Goal: Submit feedback/report problem

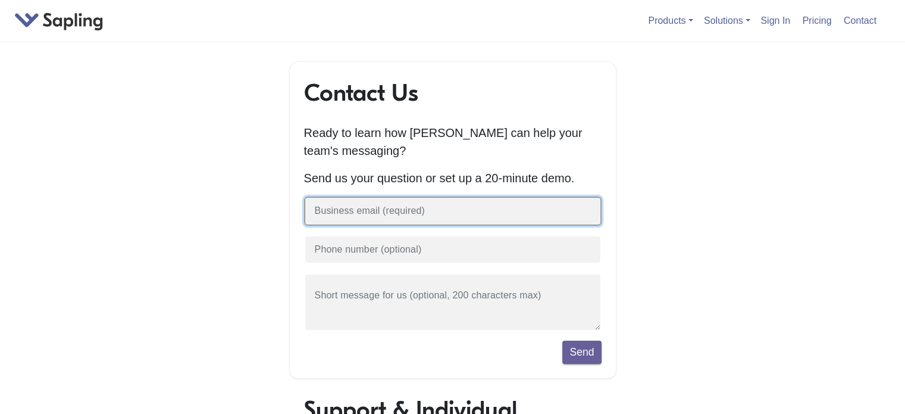
click at [339, 217] on input "text" at bounding box center [453, 210] width 298 height 29
type input "[EMAIL_ADDRESS][DOMAIN_NAME]"
type input "07704696446"
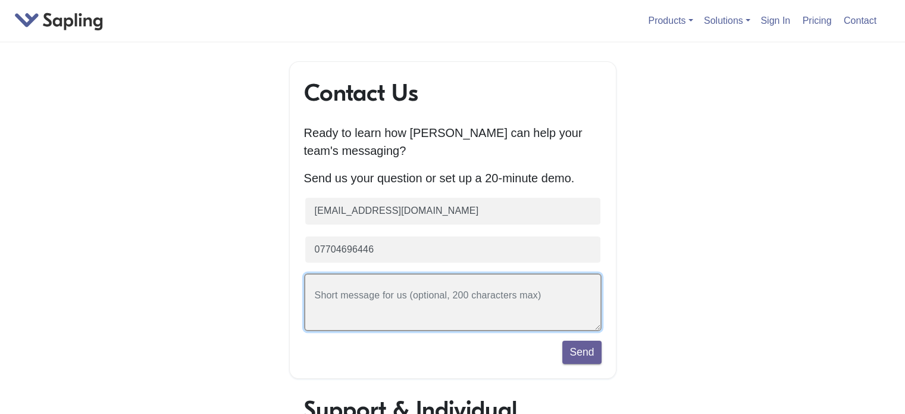
click at [404, 296] on textarea at bounding box center [453, 302] width 298 height 58
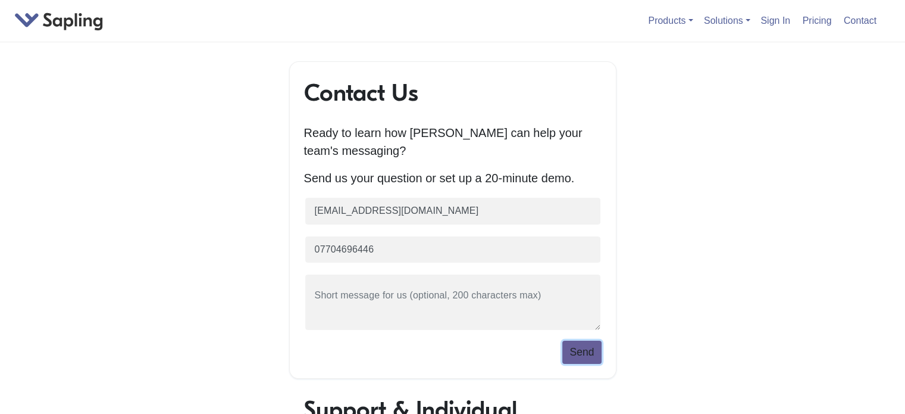
click at [578, 360] on button "Send" at bounding box center [582, 352] width 39 height 23
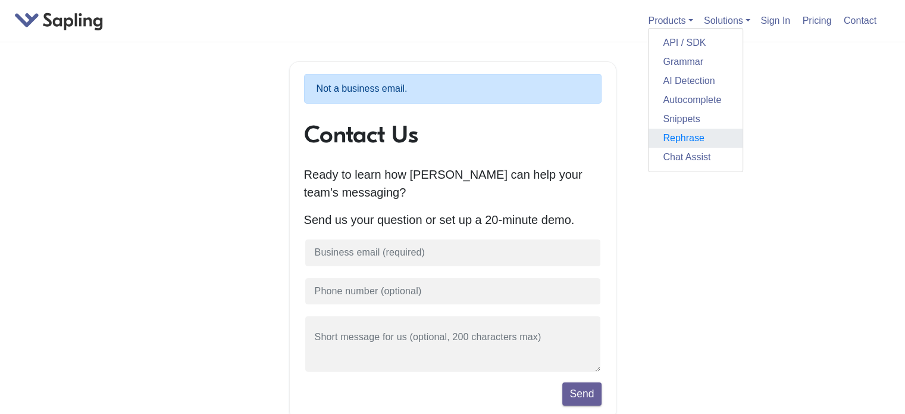
click at [673, 143] on link "Rephrase" at bounding box center [696, 138] width 94 height 19
